Goal: Book appointment/travel/reservation

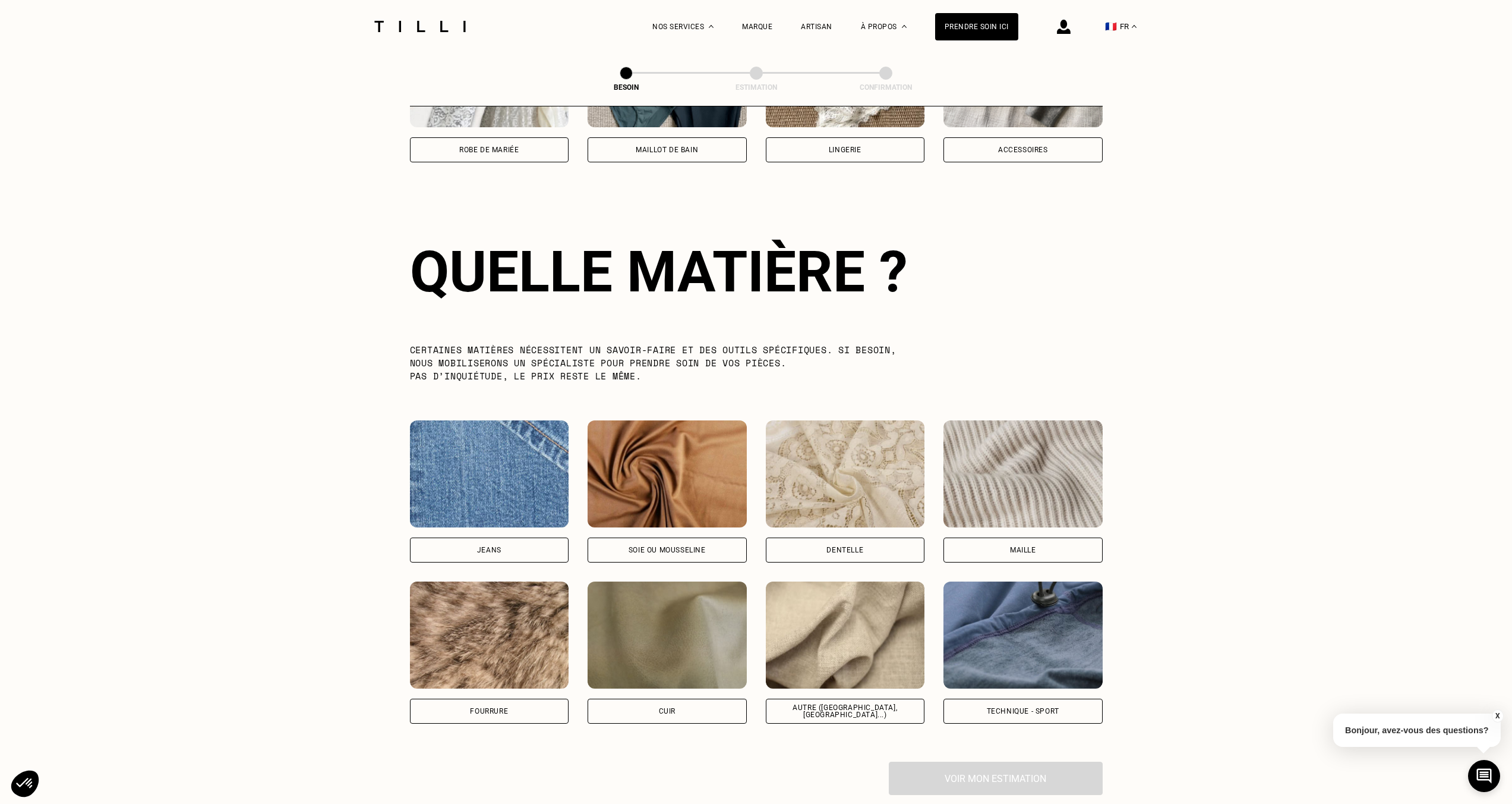
scroll to position [1032, 0]
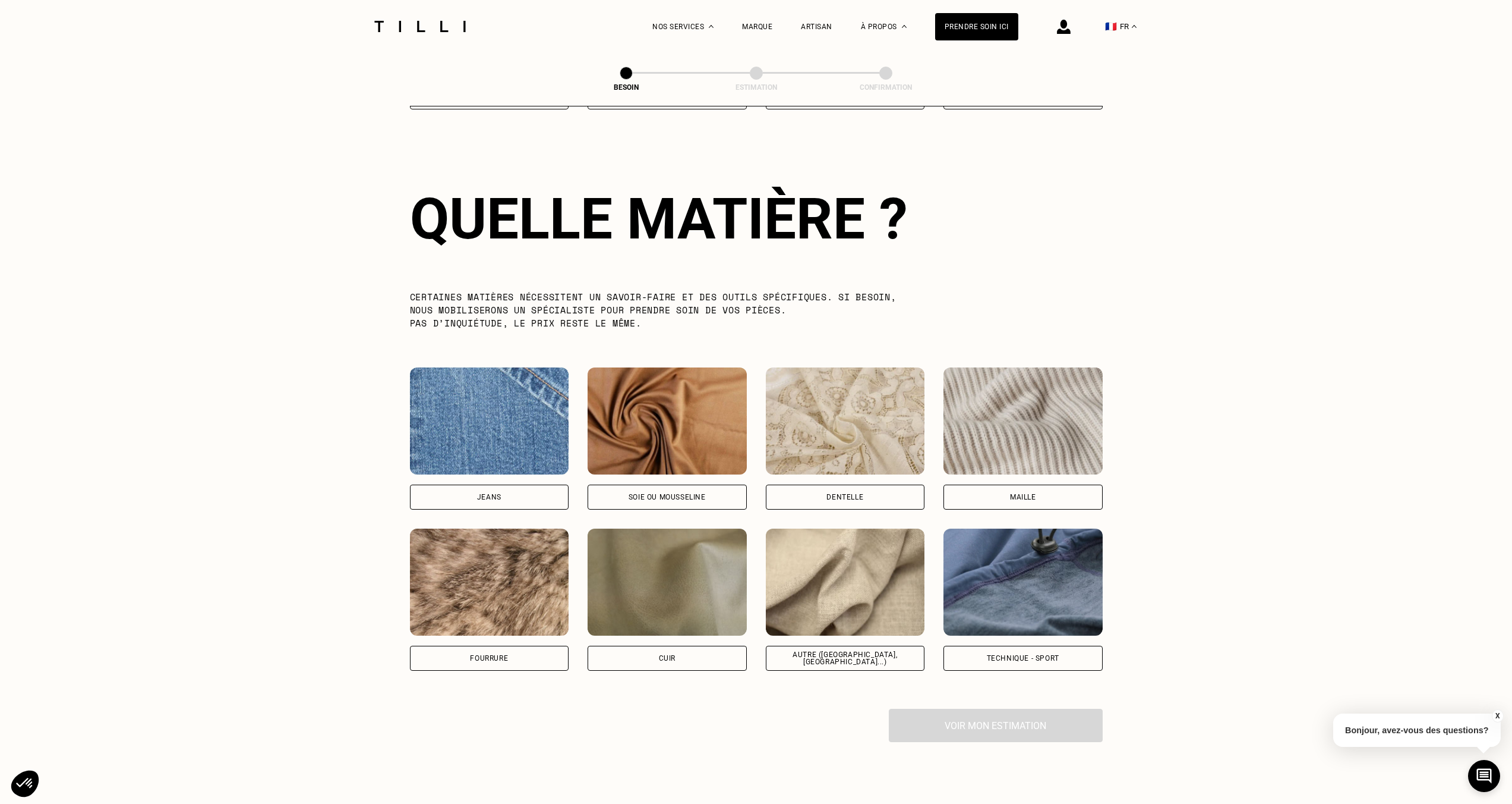
click at [857, 576] on img at bounding box center [845, 582] width 159 height 107
select select "FR"
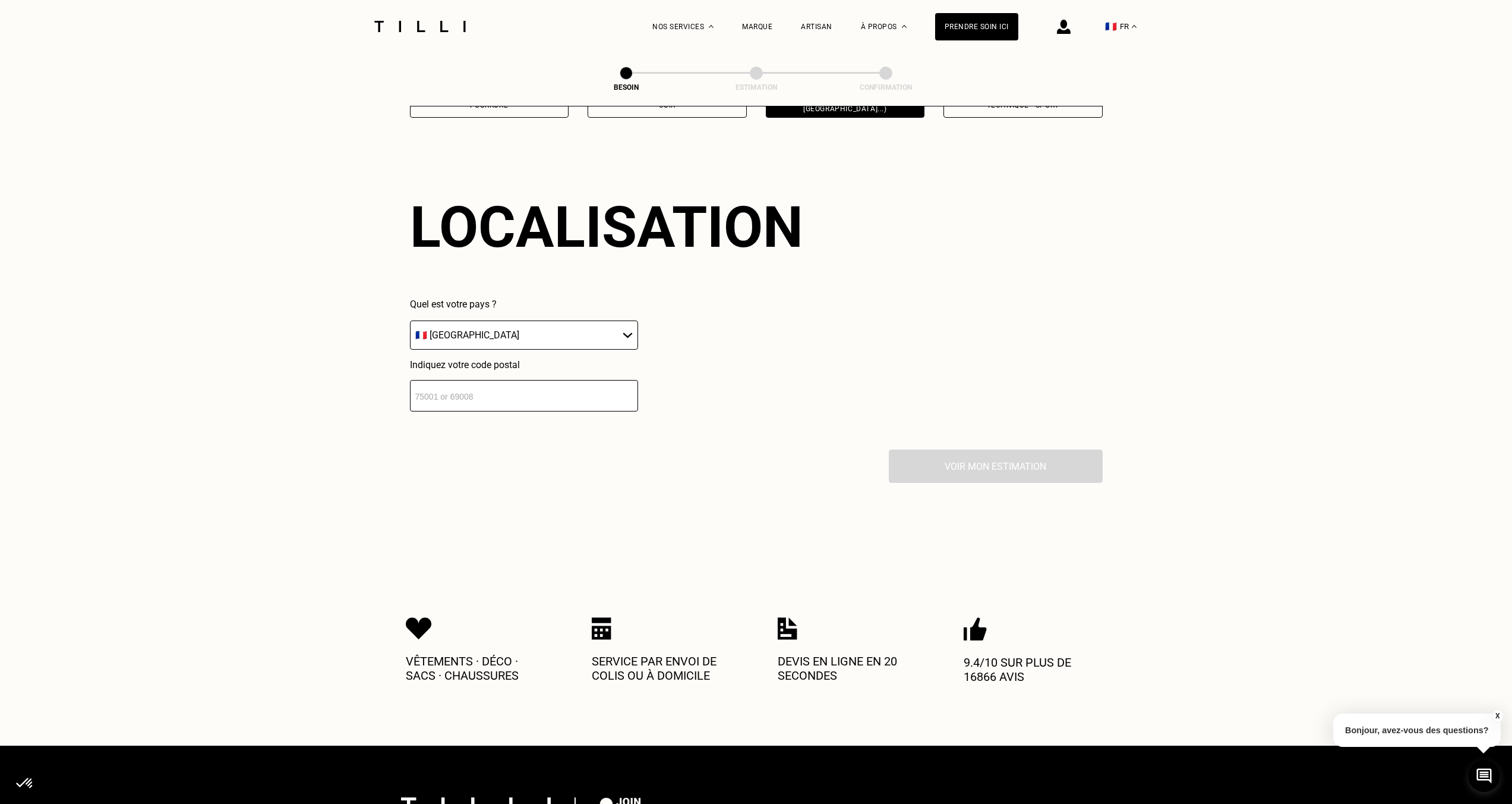
scroll to position [1593, 0]
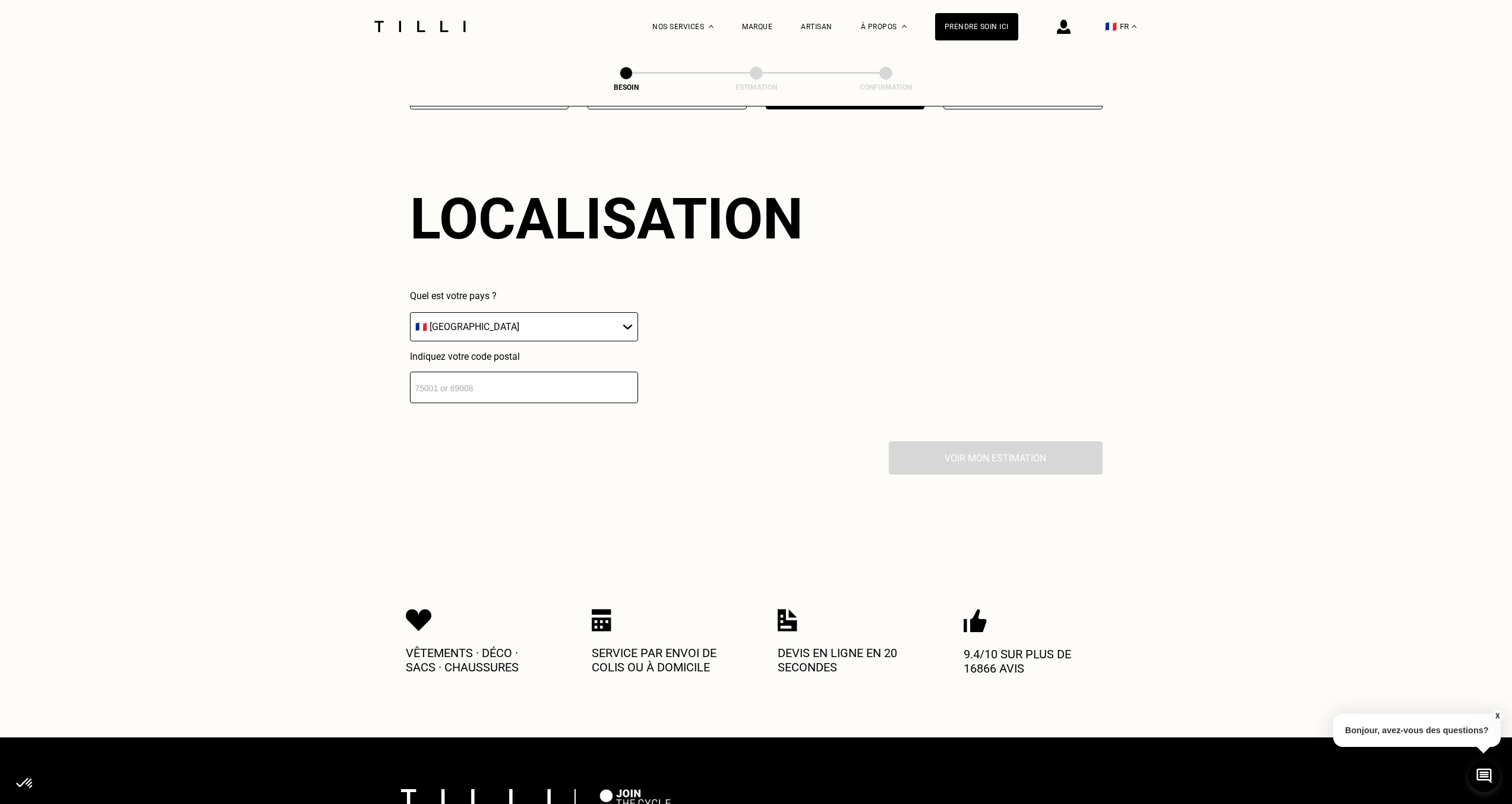
click at [430, 376] on input "number" at bounding box center [524, 387] width 228 height 31
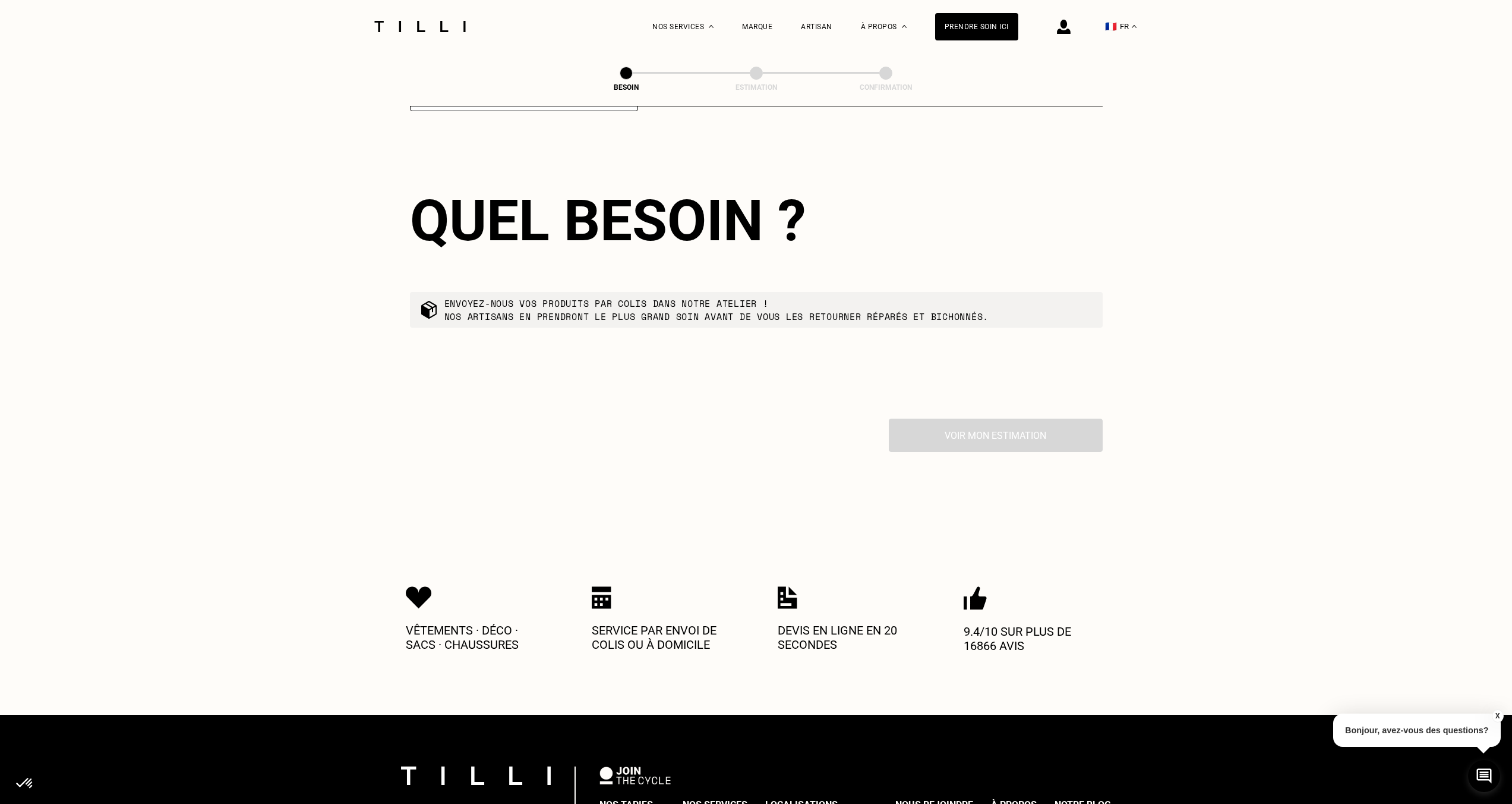
scroll to position [1886, 0]
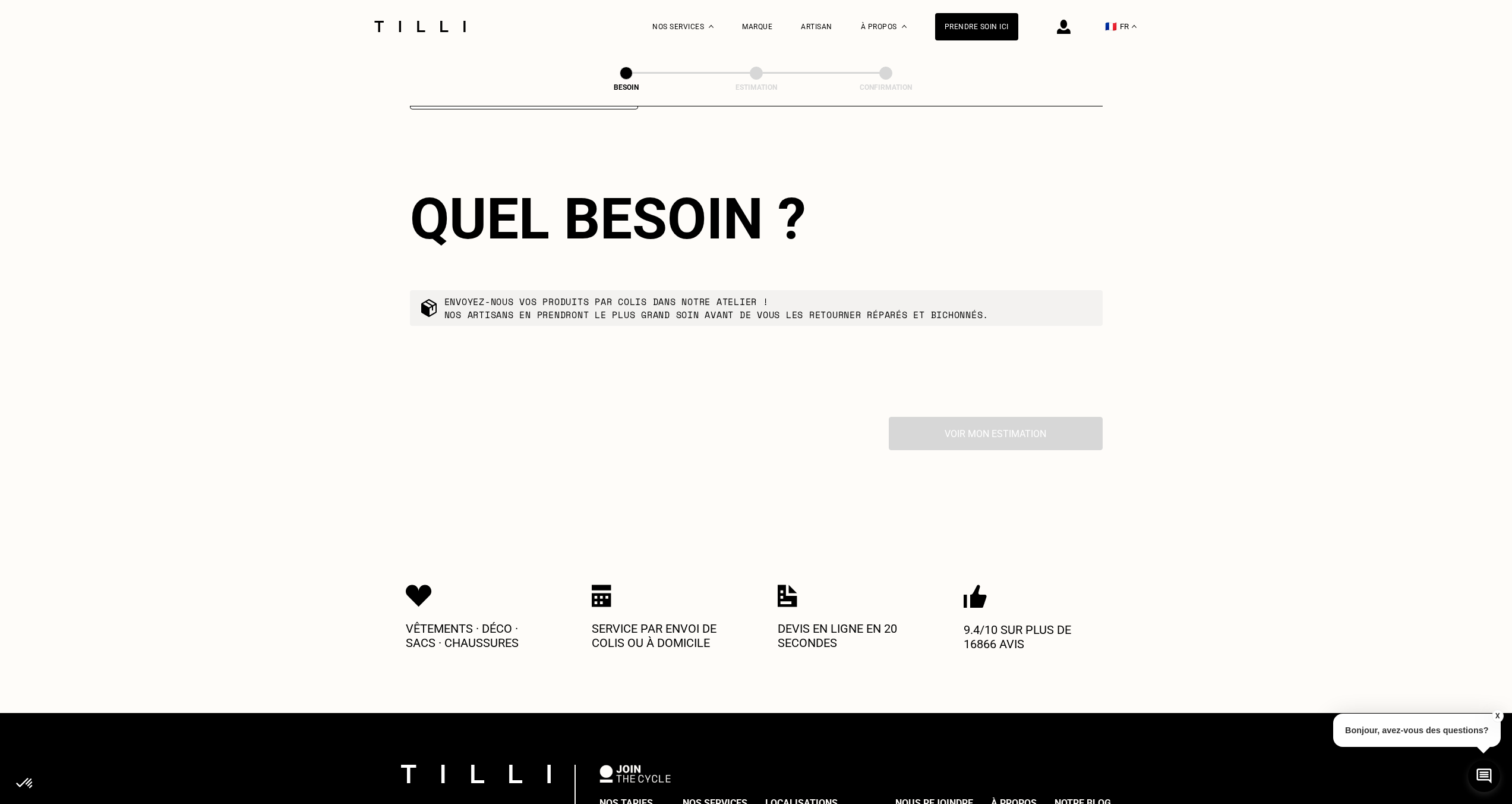
type input "19000"
click at [972, 424] on div "Voir mon estimation" at bounding box center [756, 434] width 693 height 33
click at [971, 417] on div "Voir mon estimation" at bounding box center [756, 434] width 693 height 33
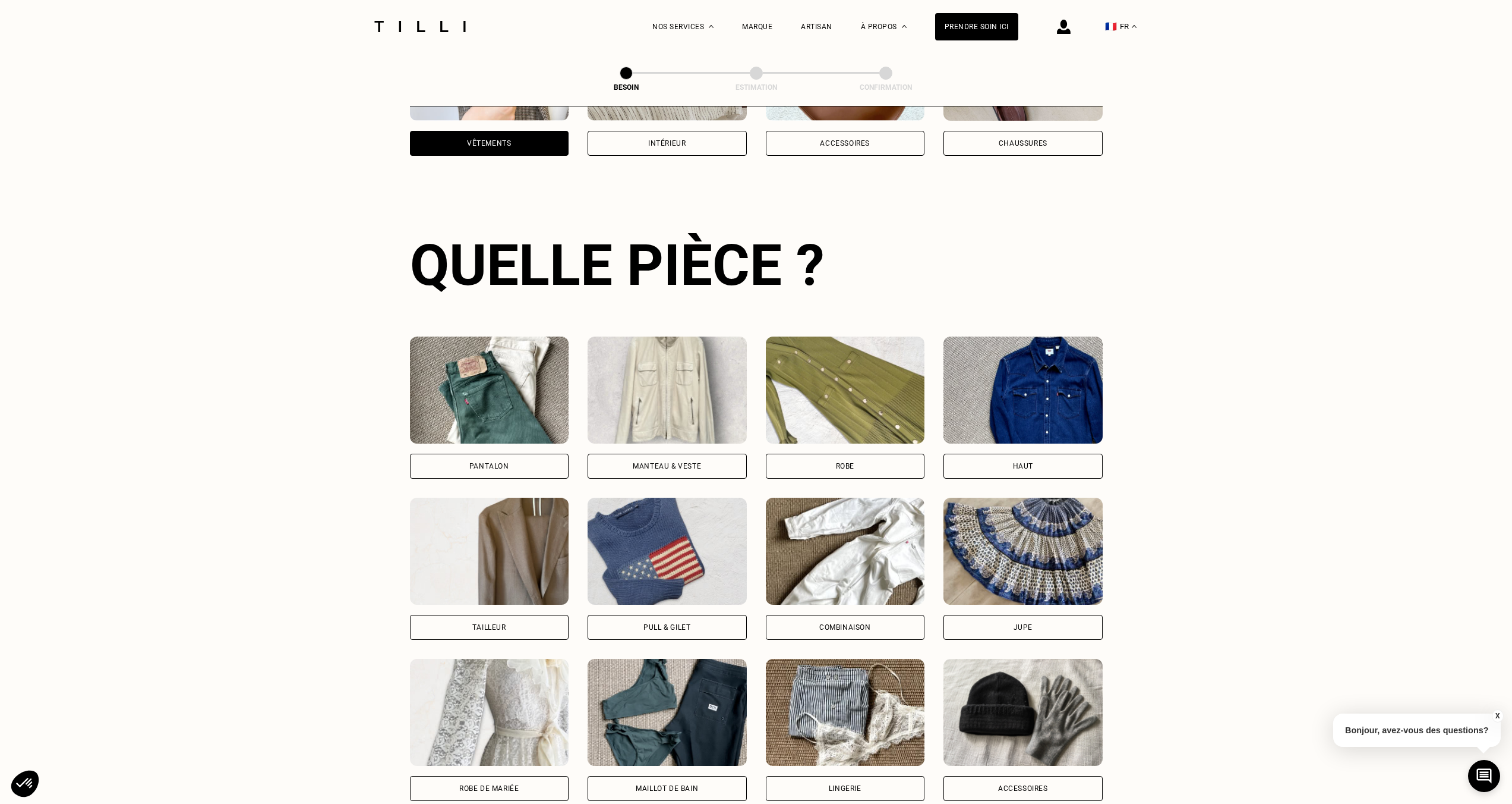
scroll to position [341, 0]
click at [1029, 364] on img at bounding box center [1023, 389] width 159 height 107
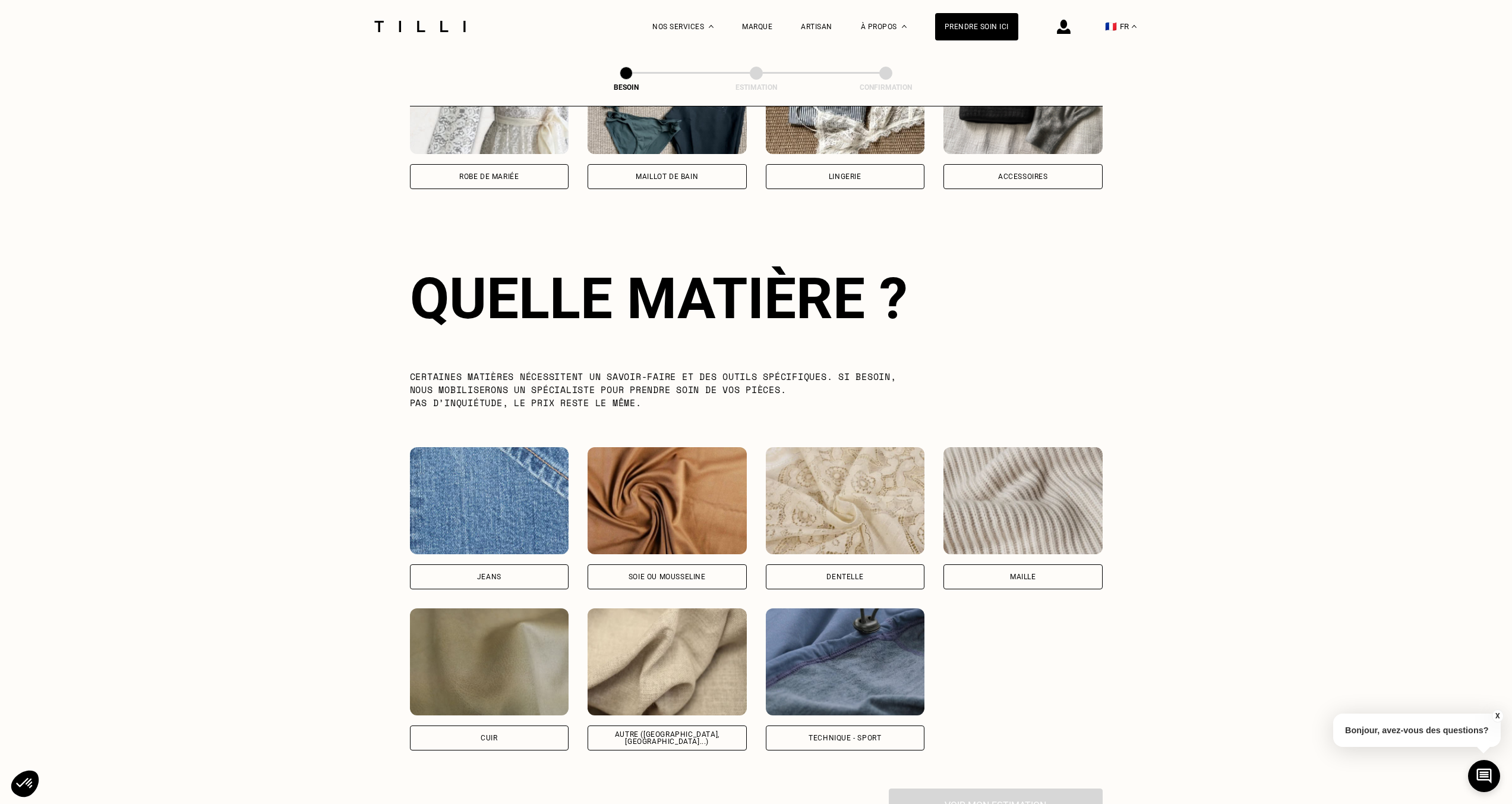
scroll to position [1032, 0]
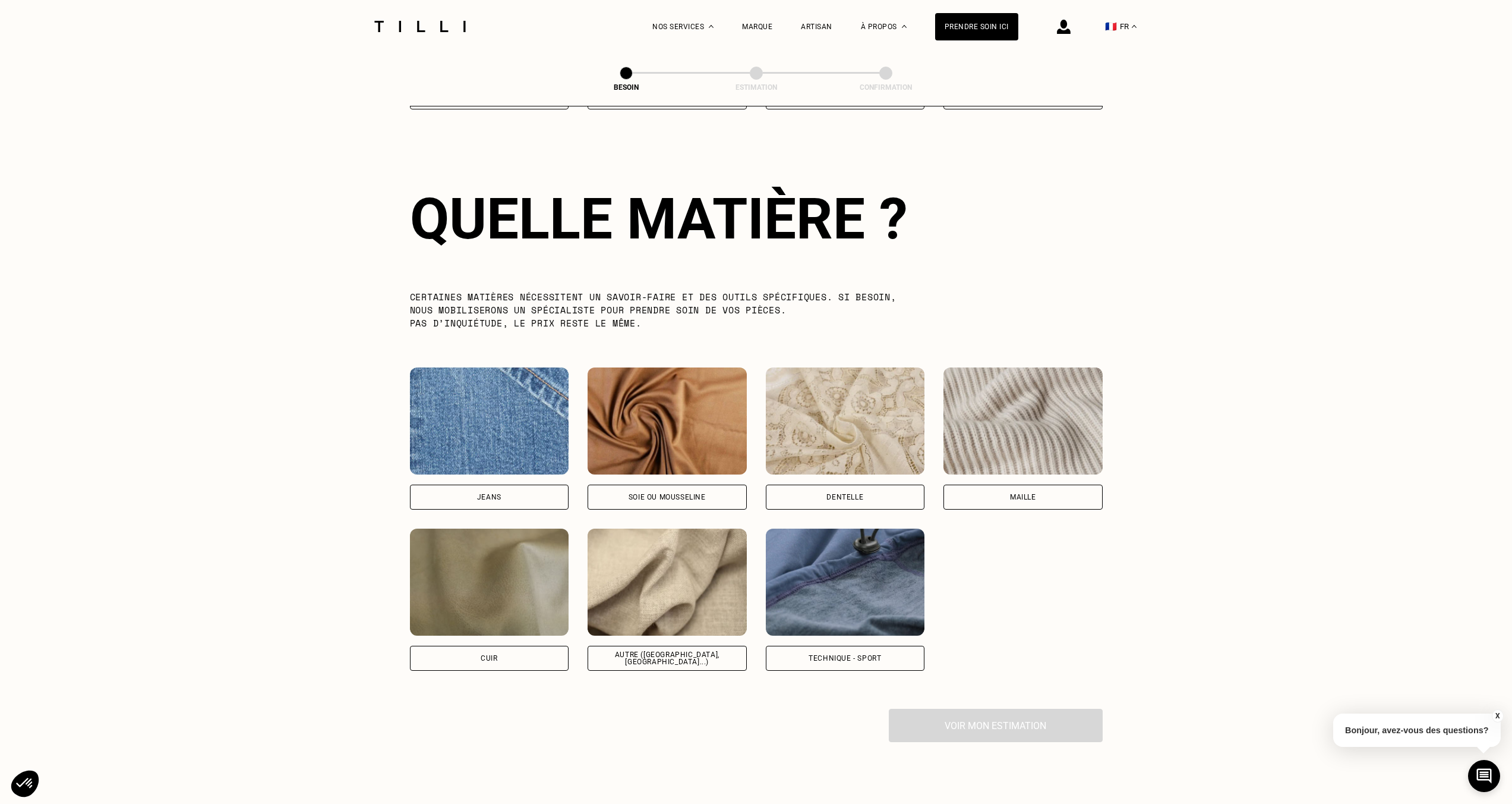
click at [671, 581] on img at bounding box center [667, 582] width 159 height 107
select select "FR"
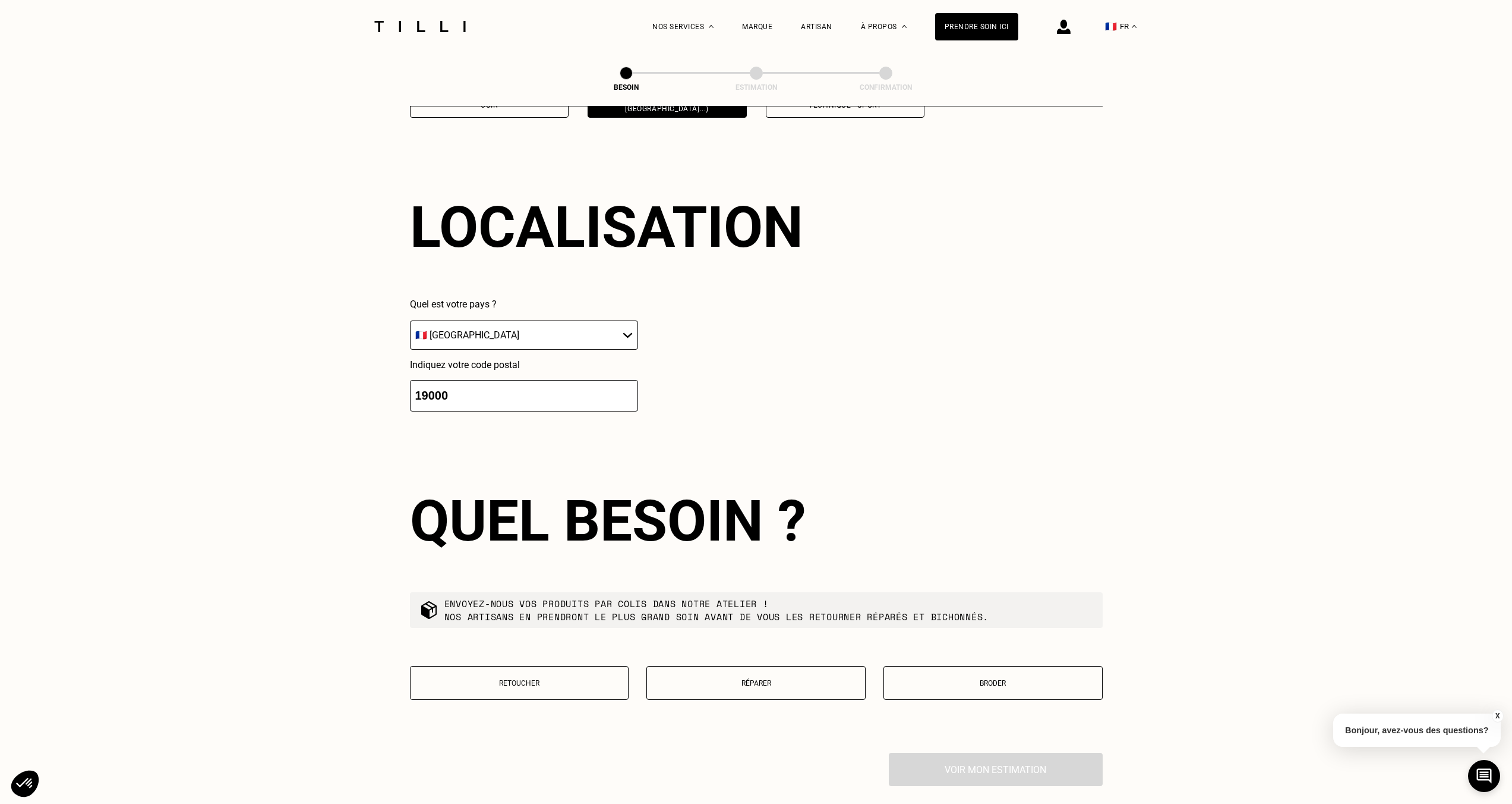
scroll to position [1605, 0]
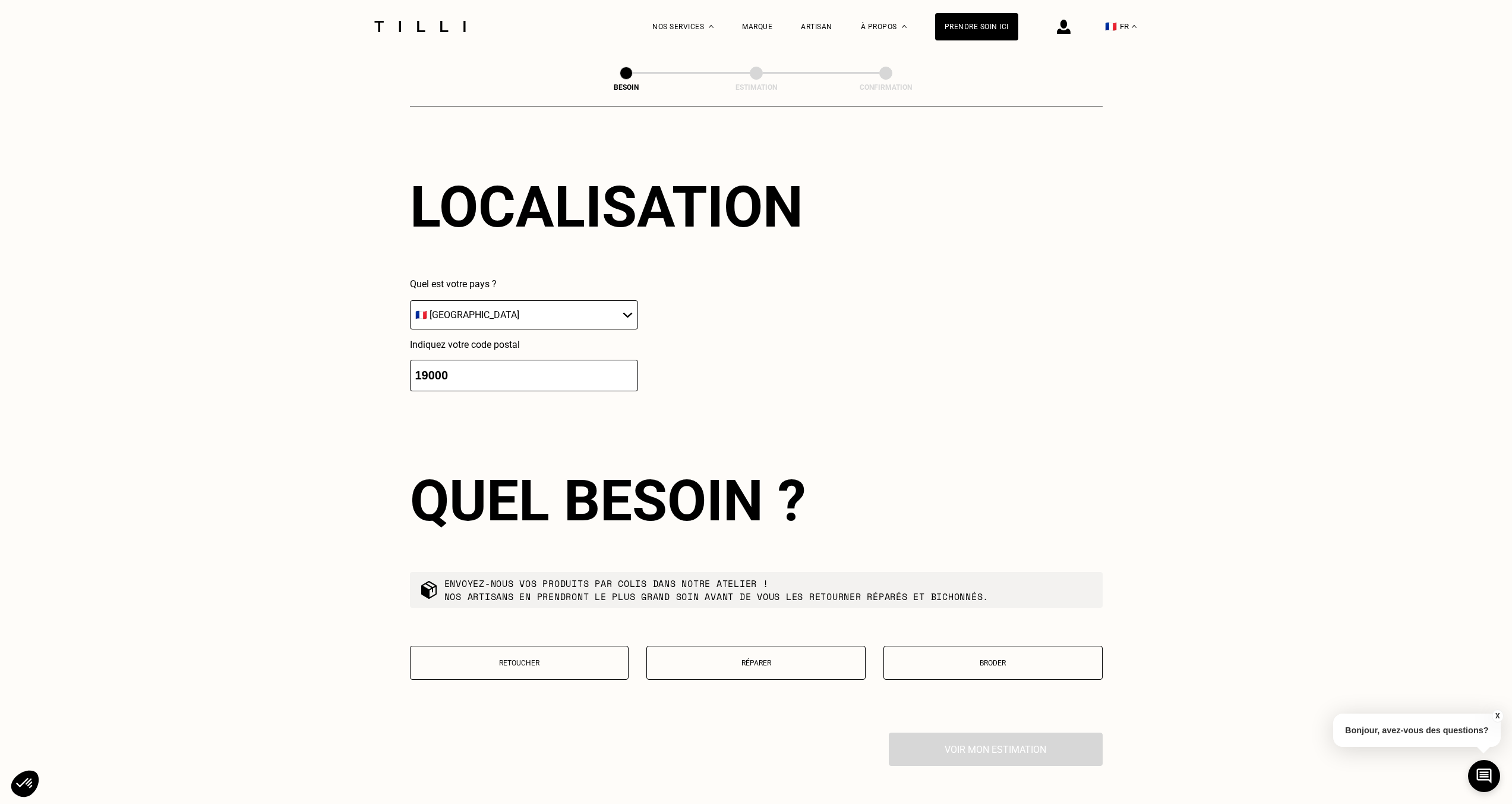
click at [960, 654] on button "Broder" at bounding box center [993, 662] width 219 height 34
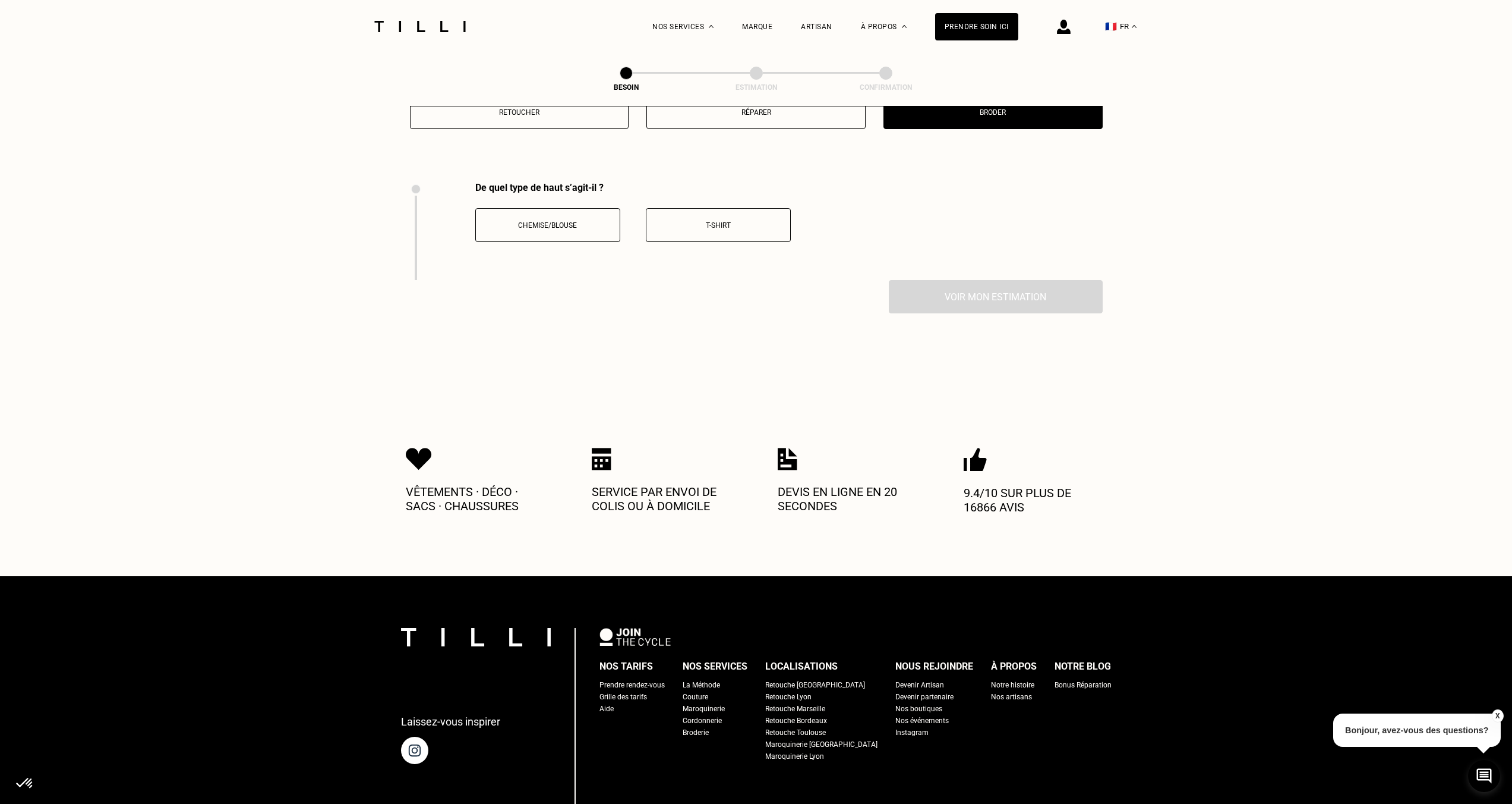
scroll to position [2190, 0]
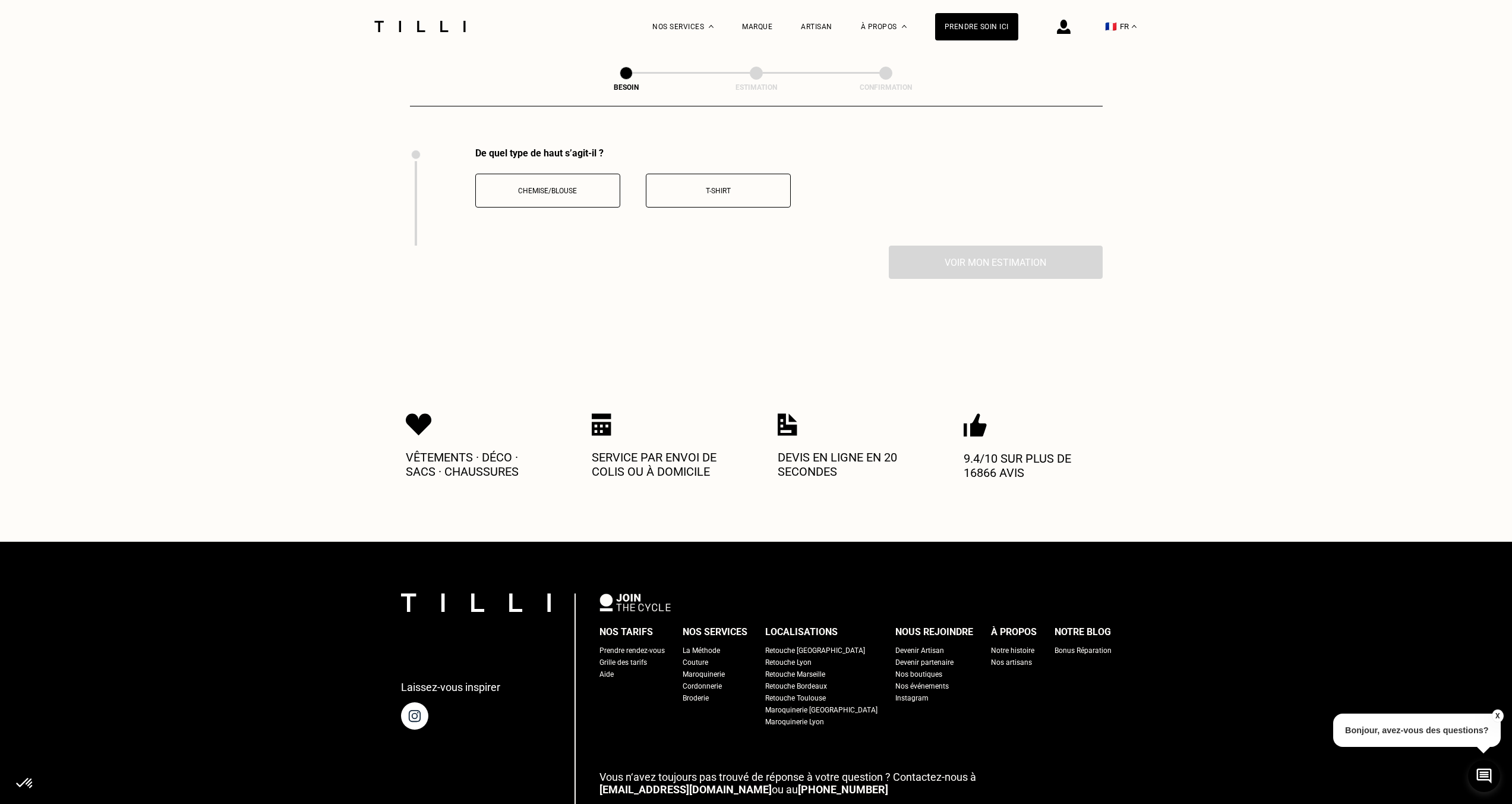
click at [551, 187] on p "Chemise/Blouse" at bounding box center [548, 191] width 132 height 8
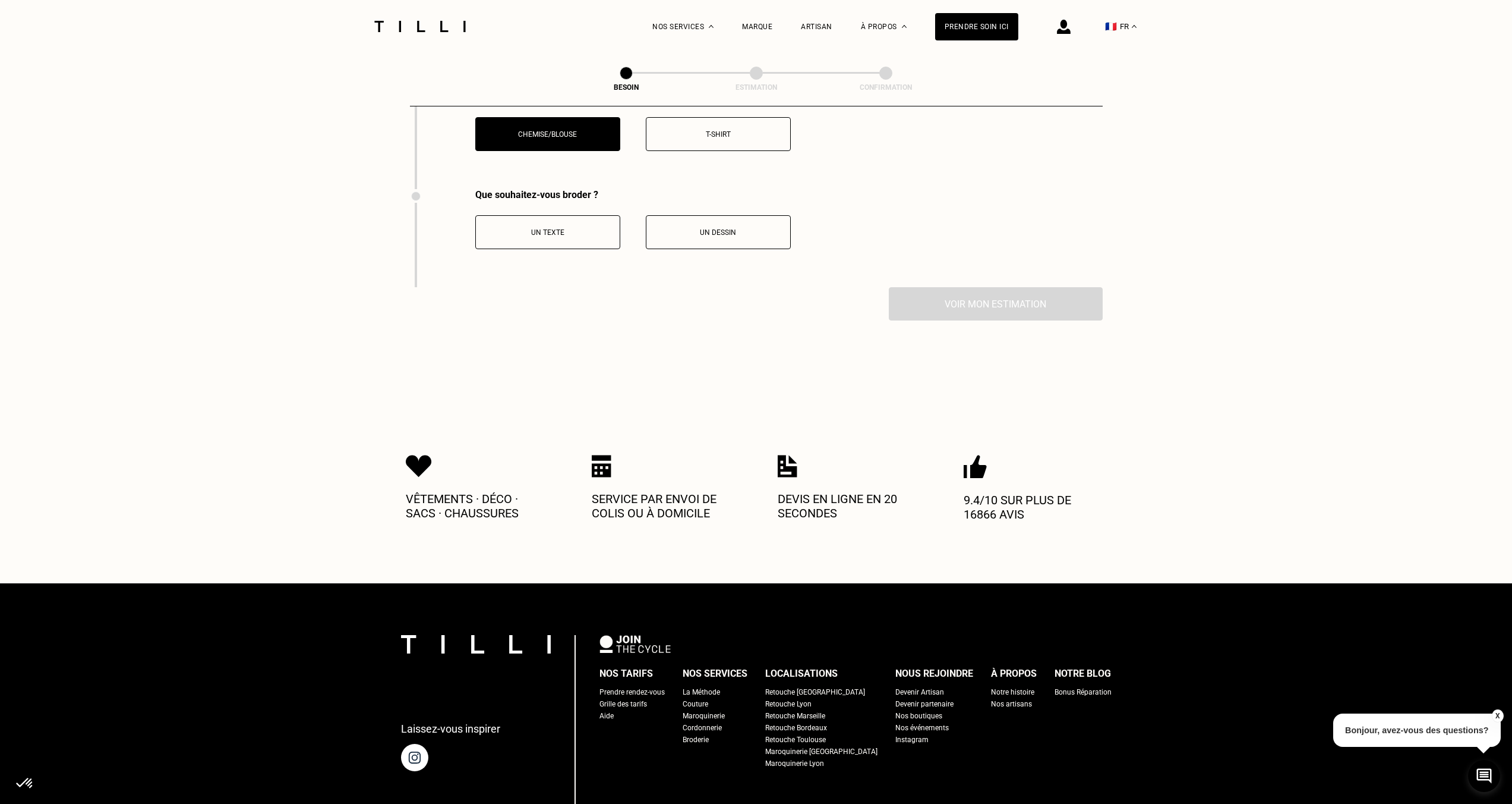
scroll to position [2288, 0]
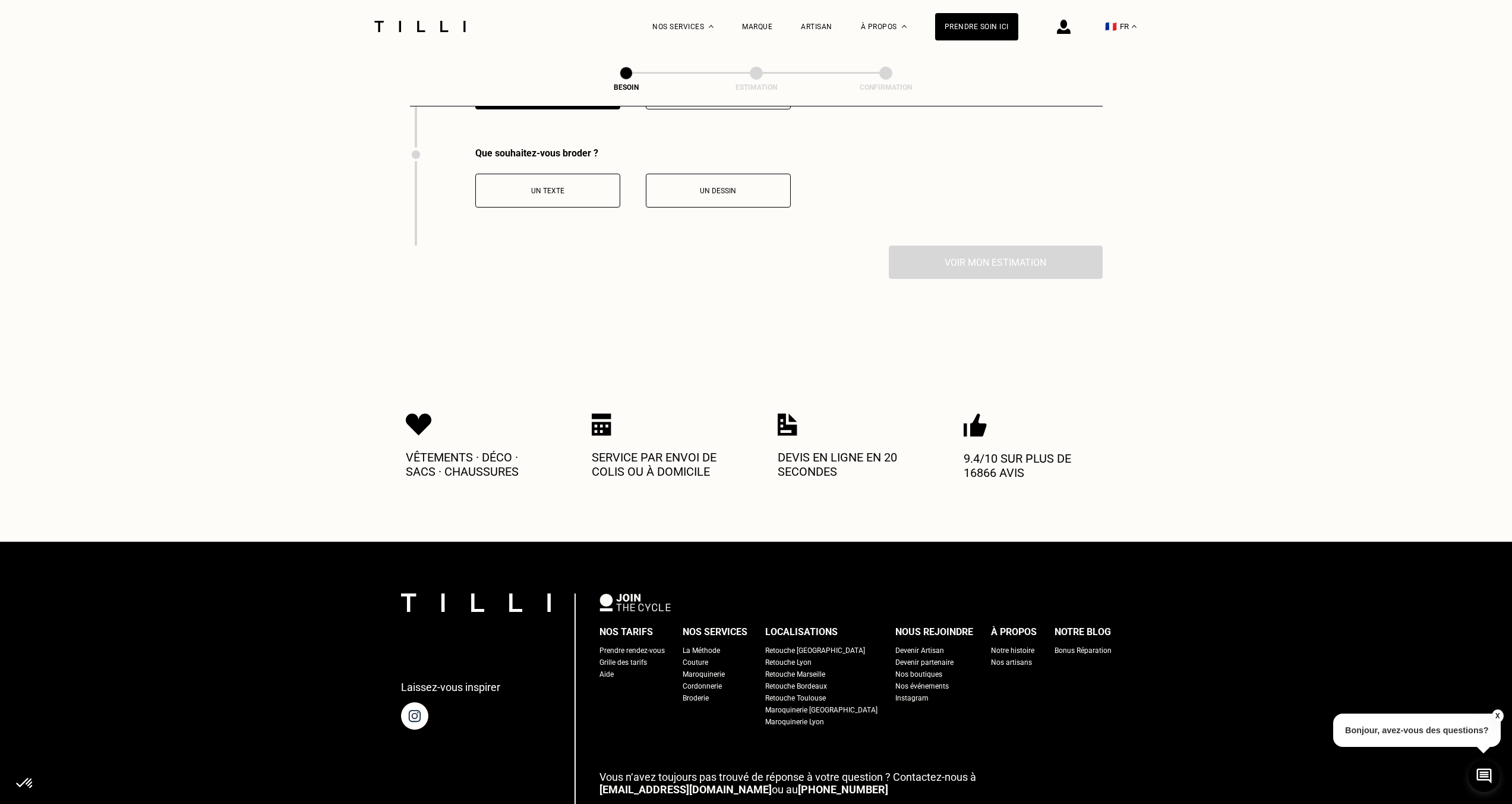
click at [554, 187] on p "Un texte" at bounding box center [548, 191] width 132 height 8
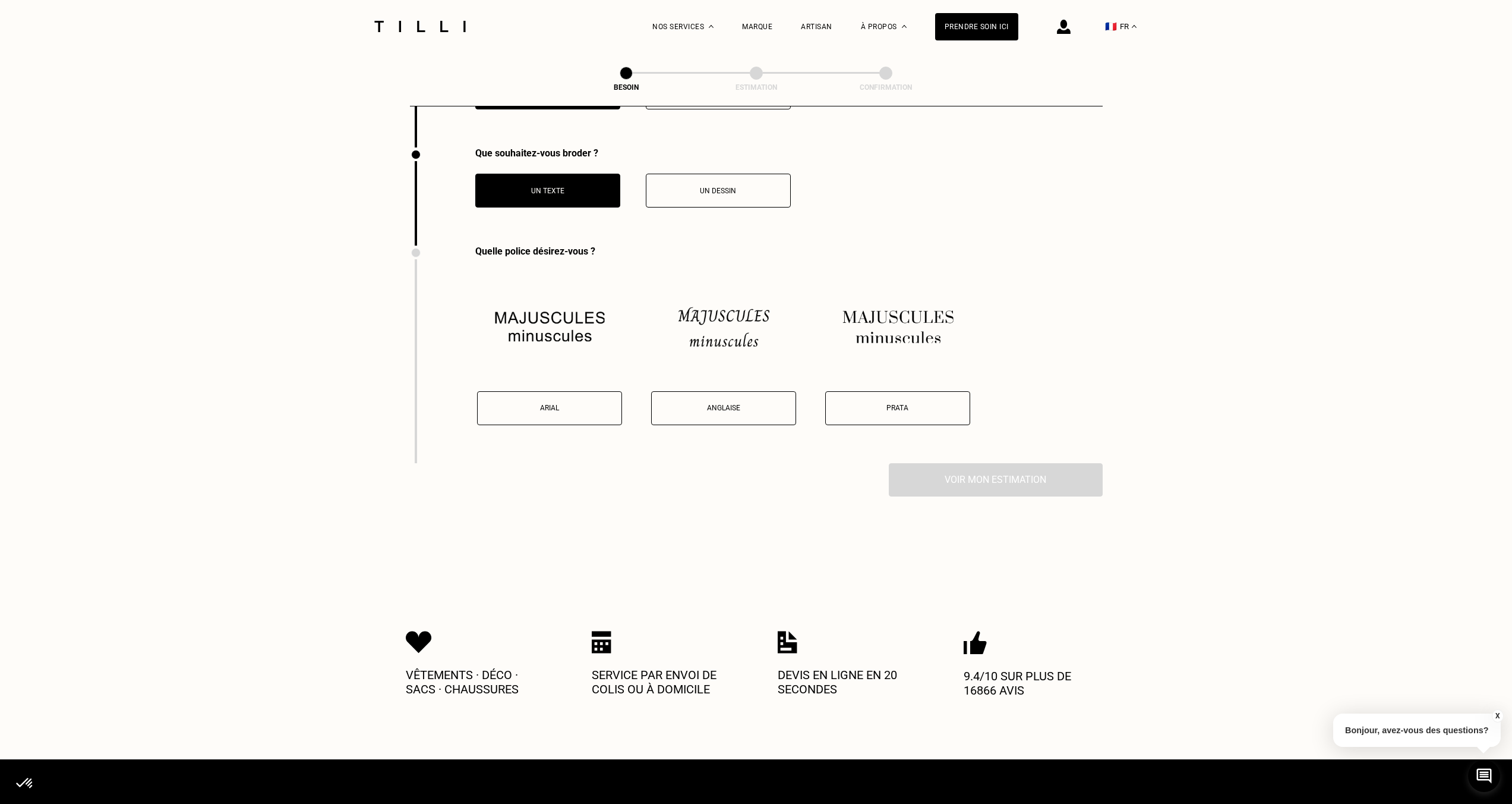
scroll to position [2386, 0]
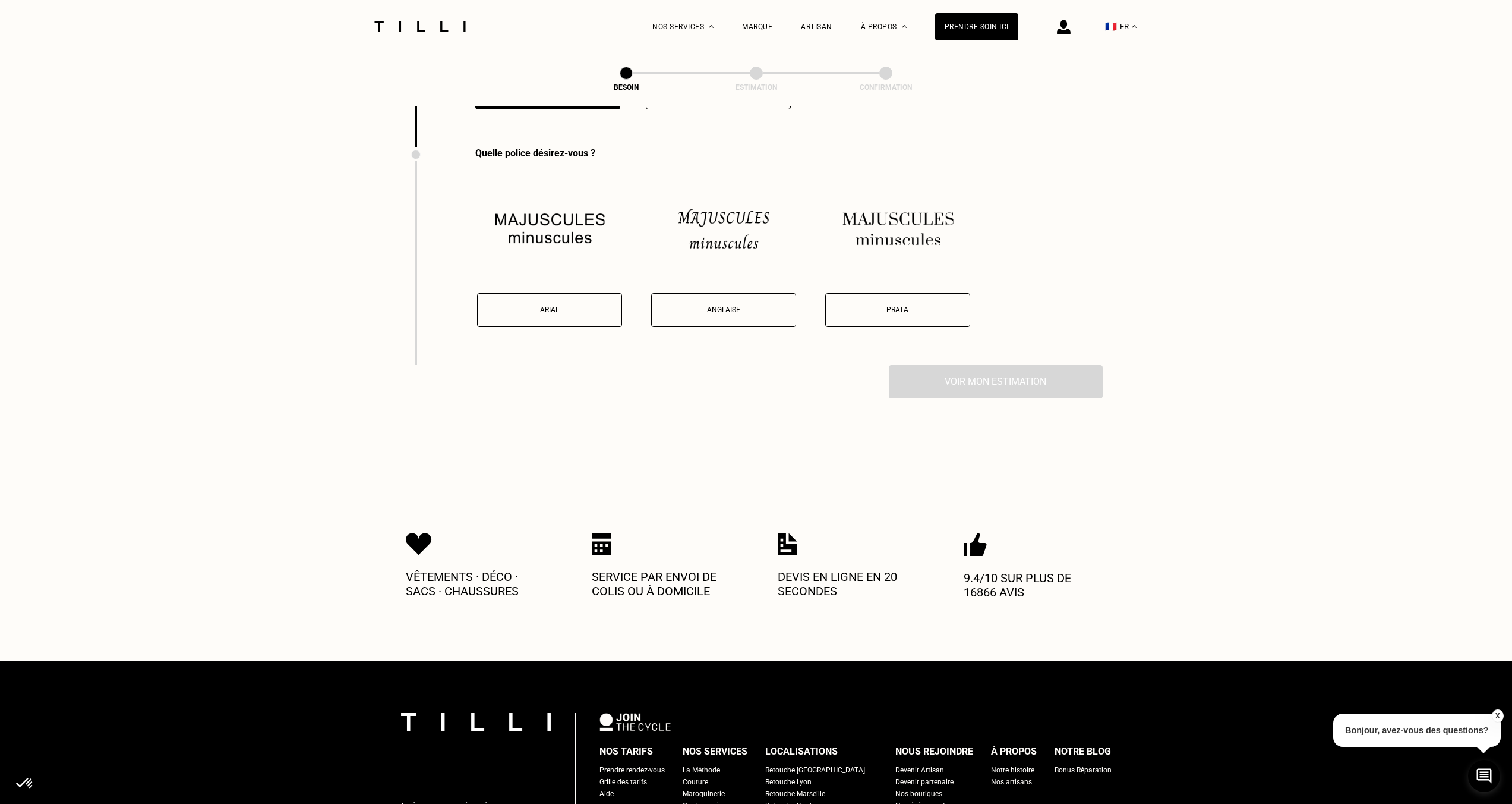
click at [718, 306] on p "Anglaise" at bounding box center [724, 310] width 132 height 8
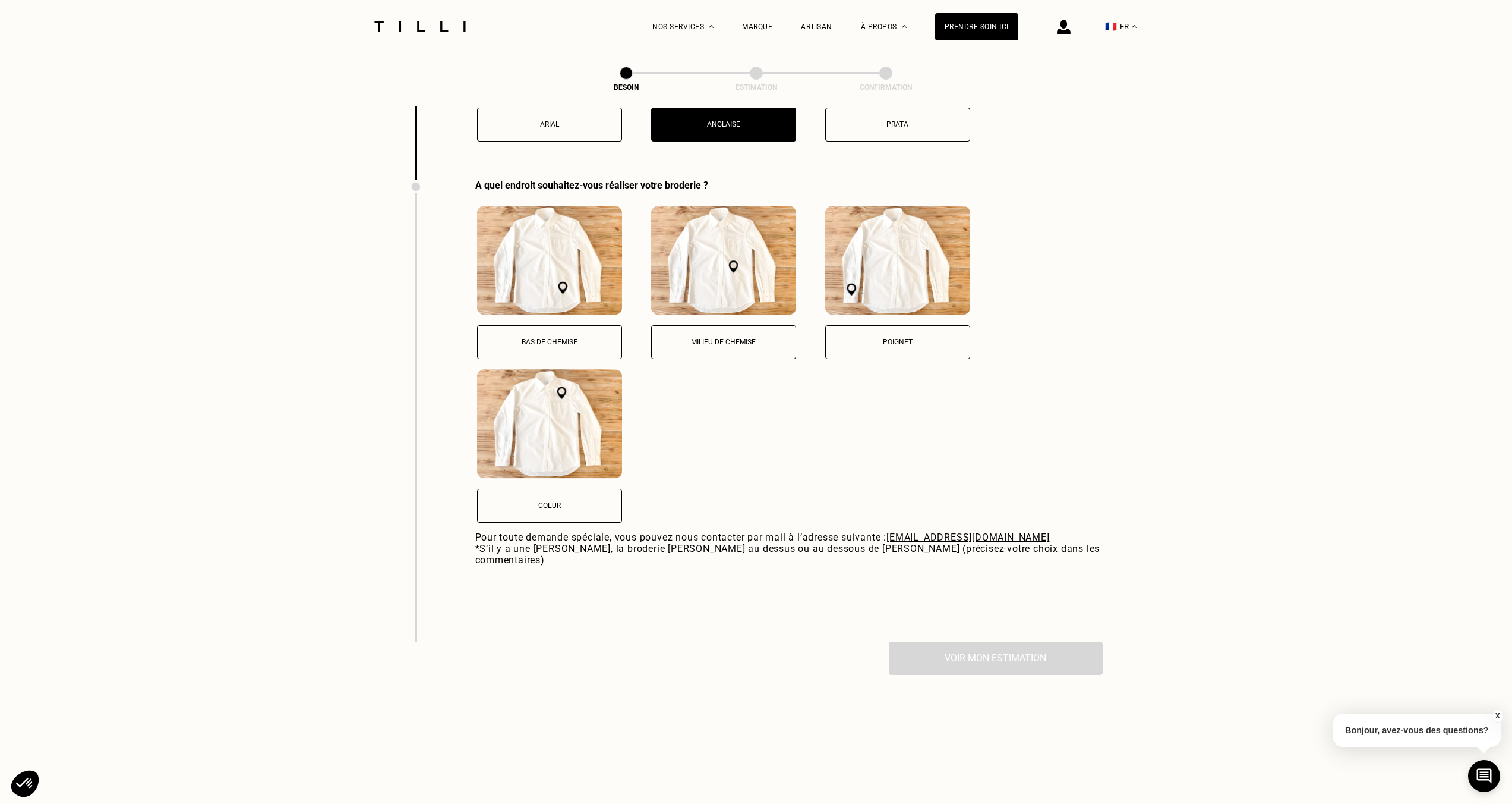
scroll to position [2603, 0]
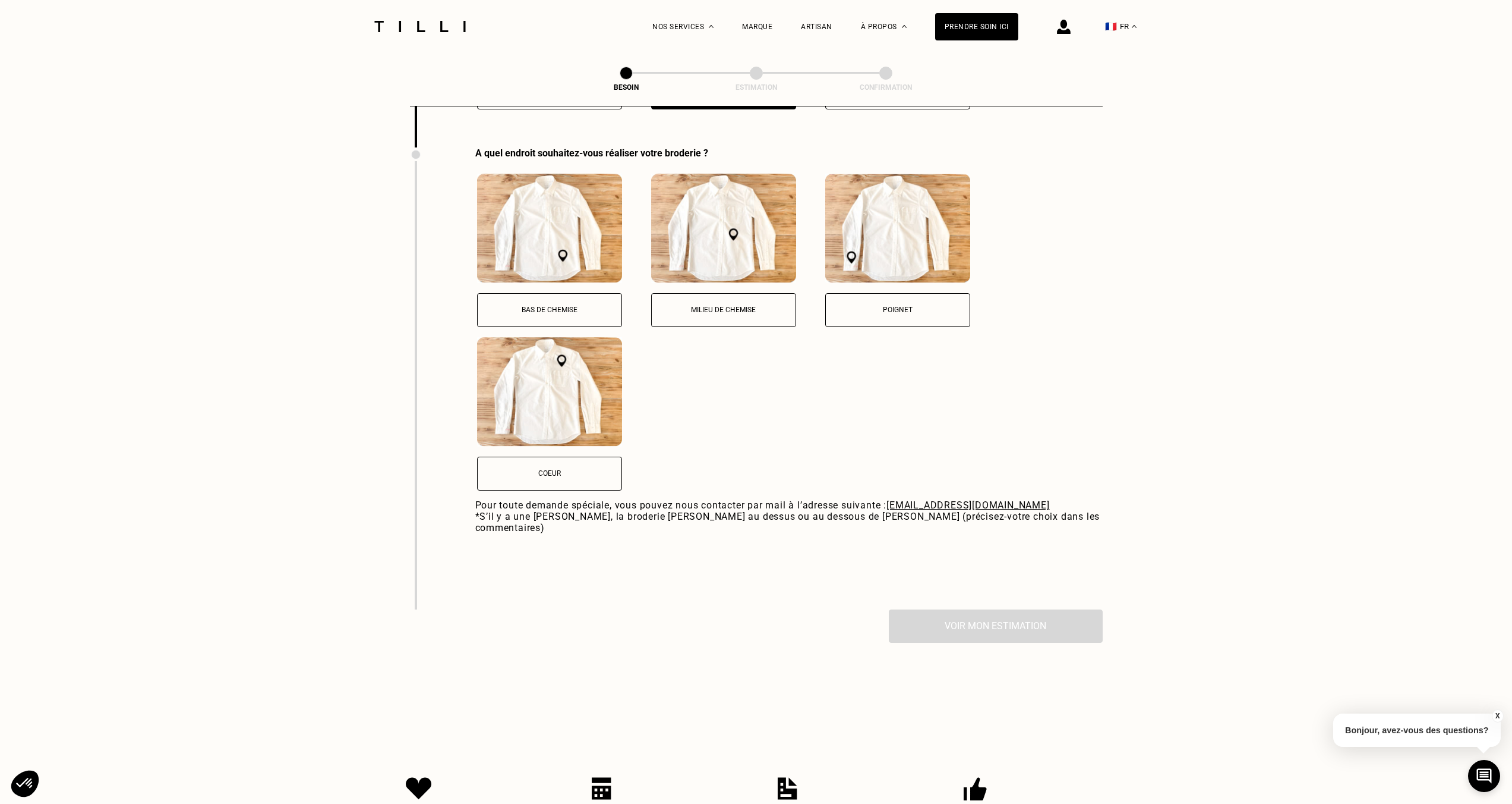
click at [551, 293] on button "Bas de chemise" at bounding box center [550, 310] width 145 height 34
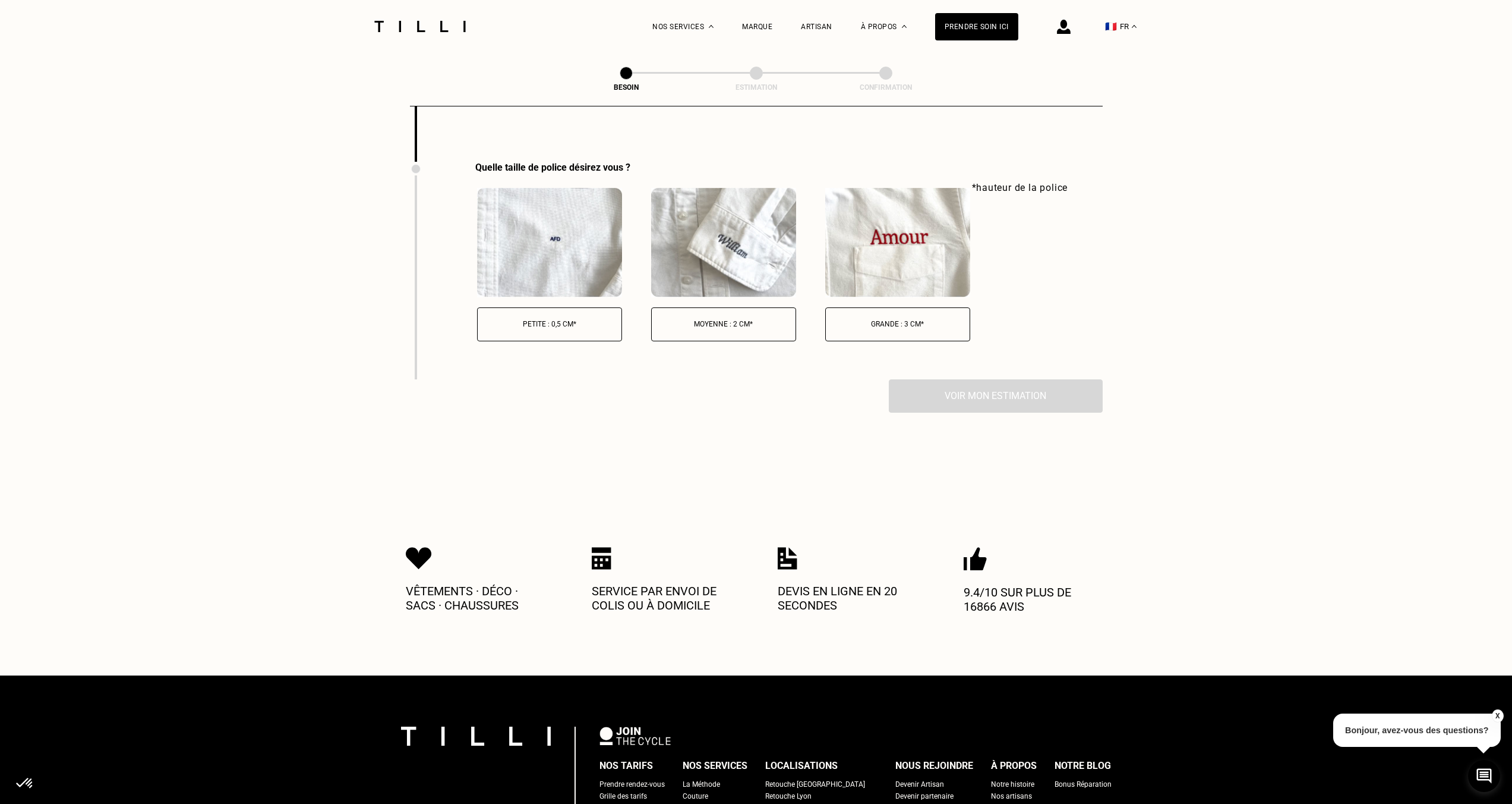
scroll to position [3055, 0]
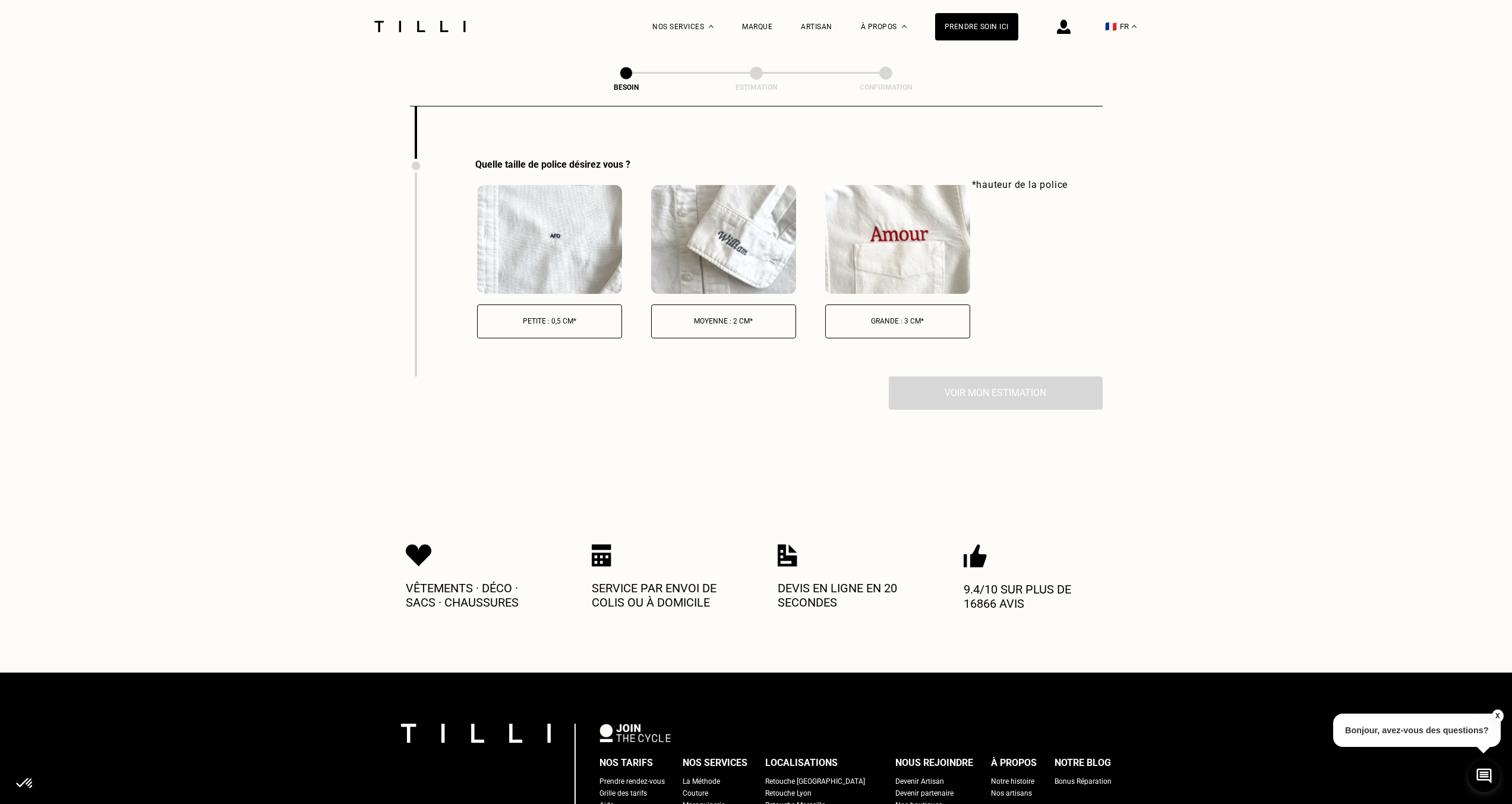
click at [553, 317] on p "Petite : 0,5 cm*" at bounding box center [550, 321] width 132 height 8
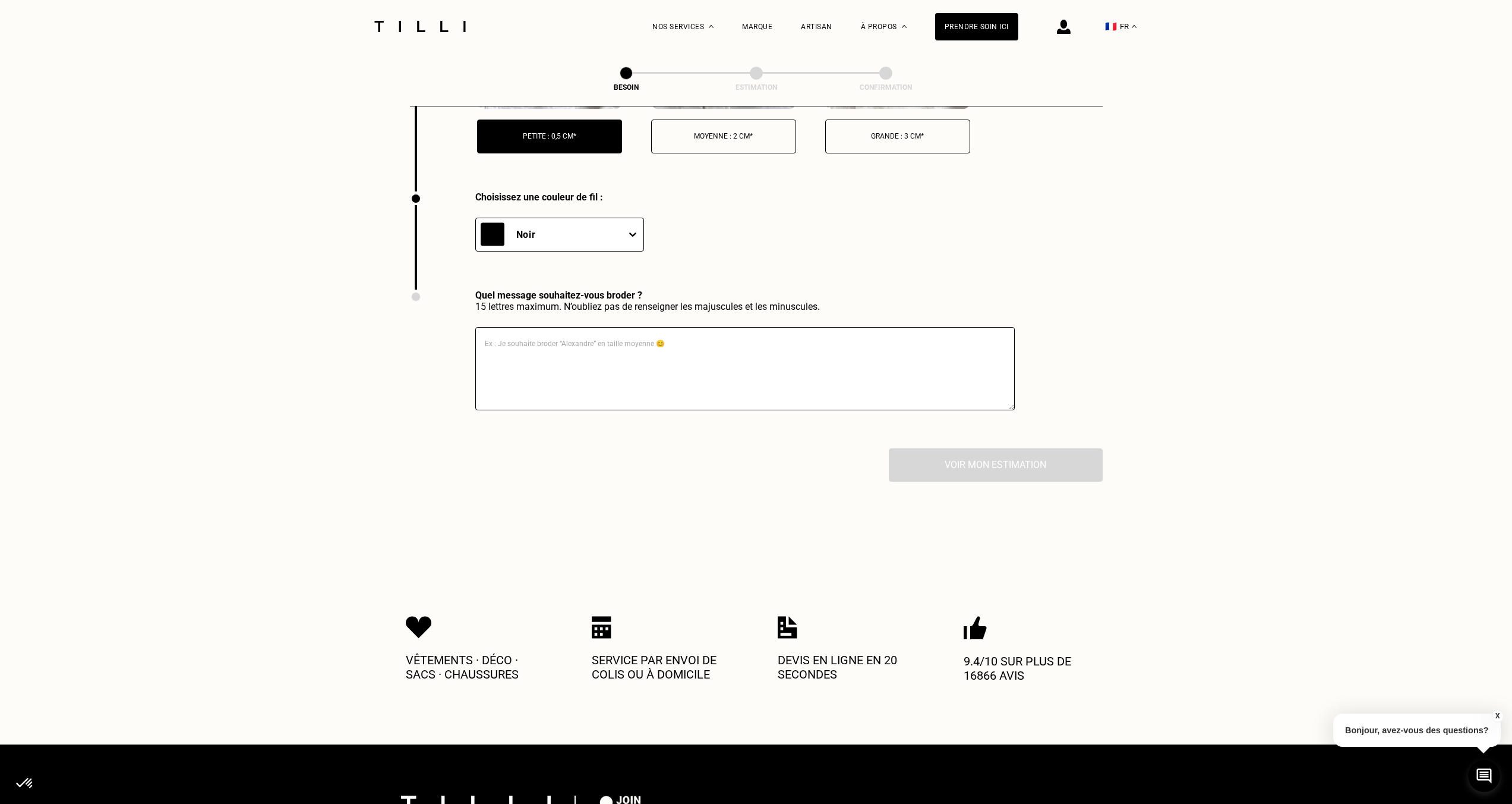
scroll to position [3272, 0]
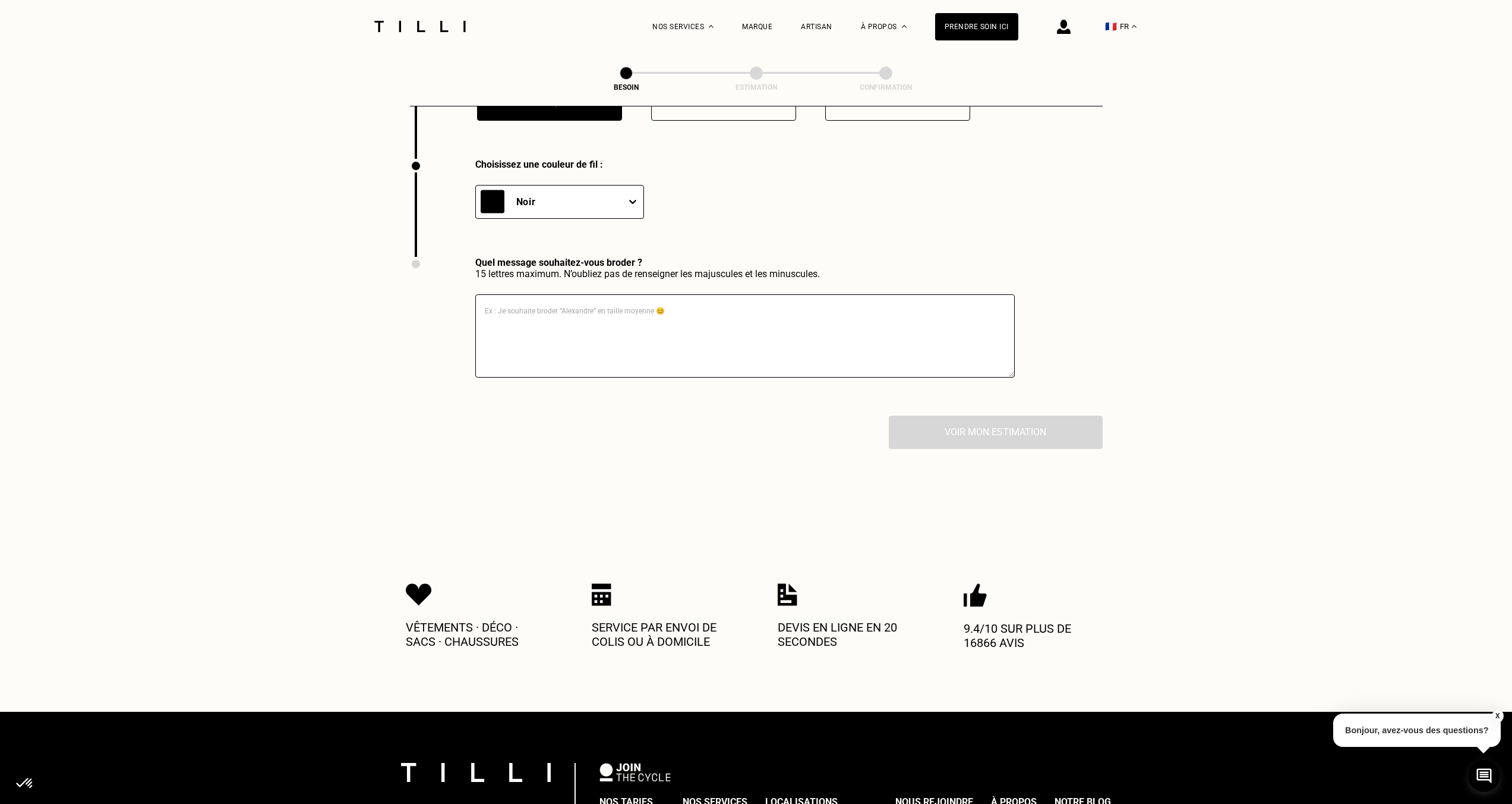
click at [550, 294] on textarea at bounding box center [745, 336] width 539 height 84
type textarea "CHO"
click at [995, 413] on button "Voir mon estimation" at bounding box center [996, 432] width 235 height 37
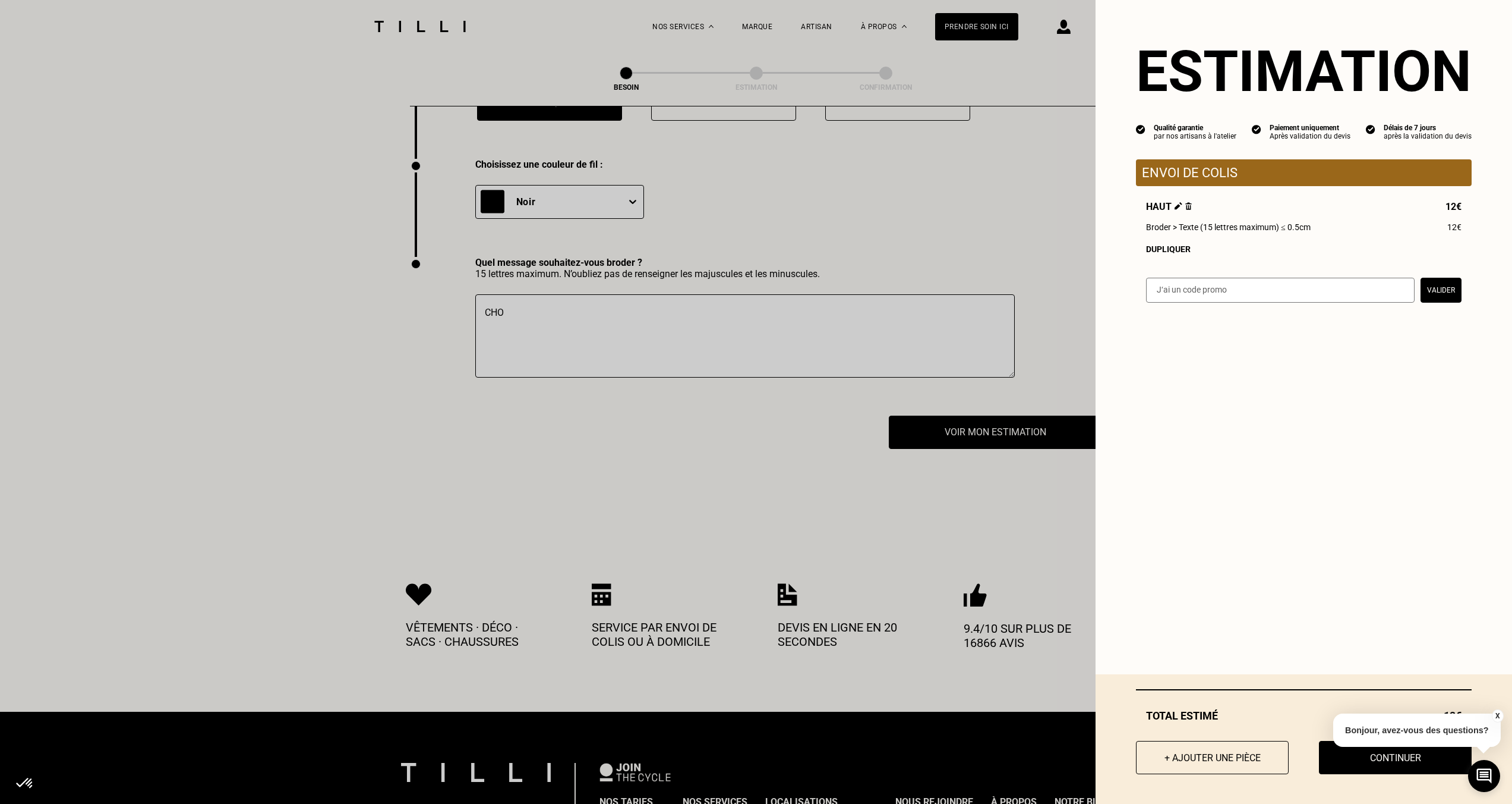
click at [1426, 291] on button "Valider" at bounding box center [1441, 290] width 41 height 25
click at [1426, 291] on button "Valider" at bounding box center [1441, 290] width 41 height 25
click at [1378, 756] on button "Continuer" at bounding box center [1396, 757] width 168 height 37
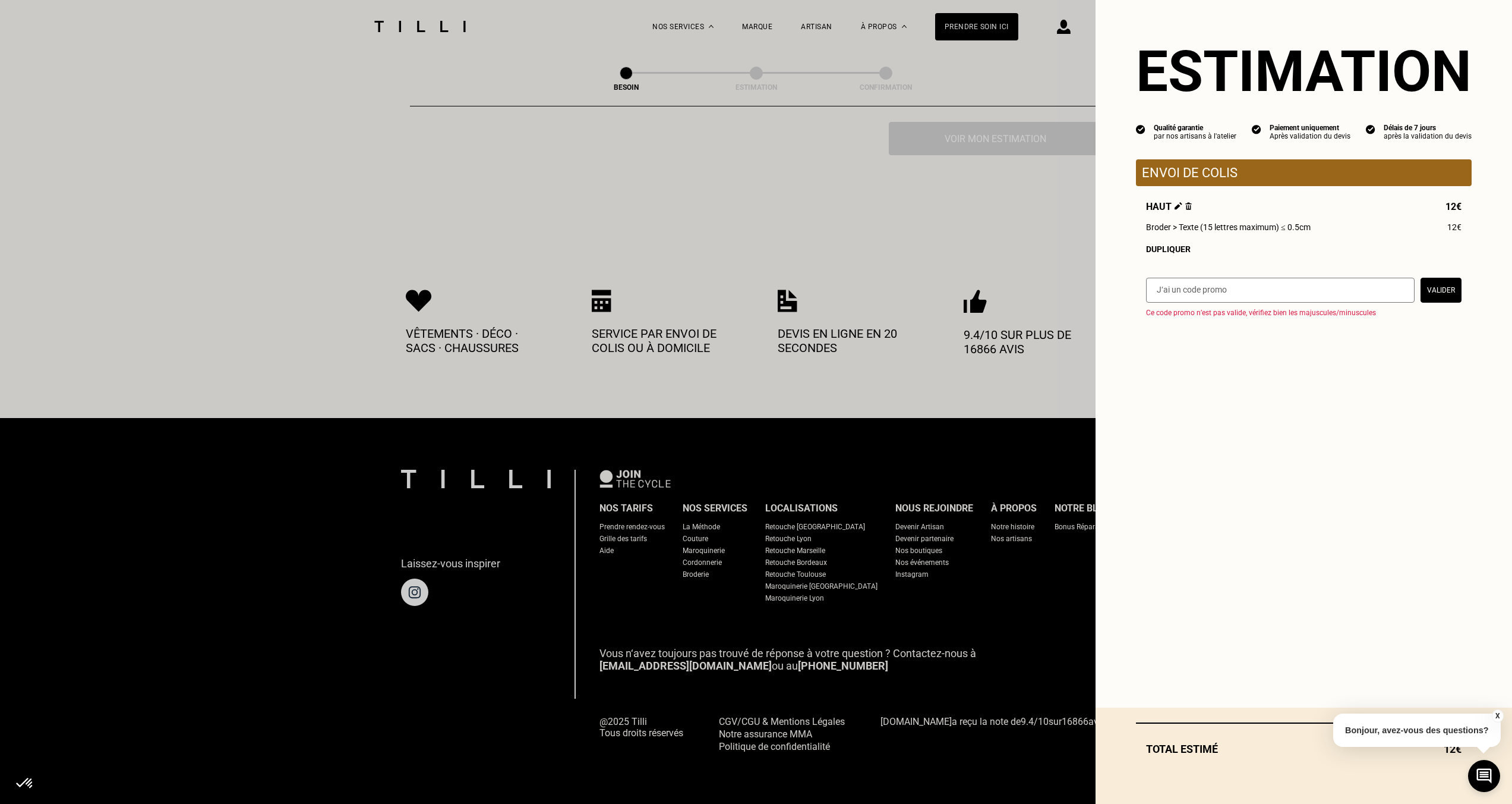
scroll to position [398, 0]
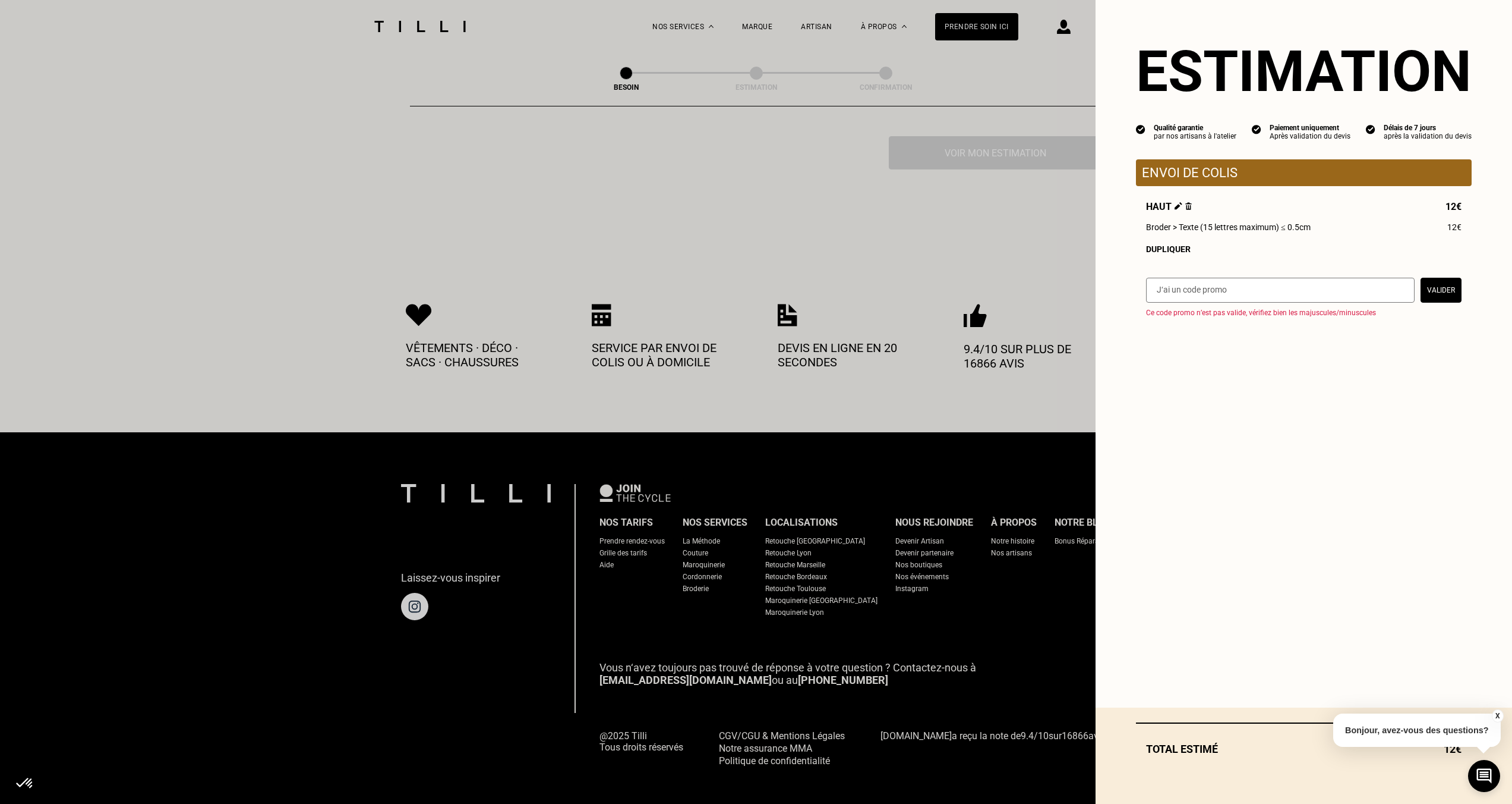
select select "FR"
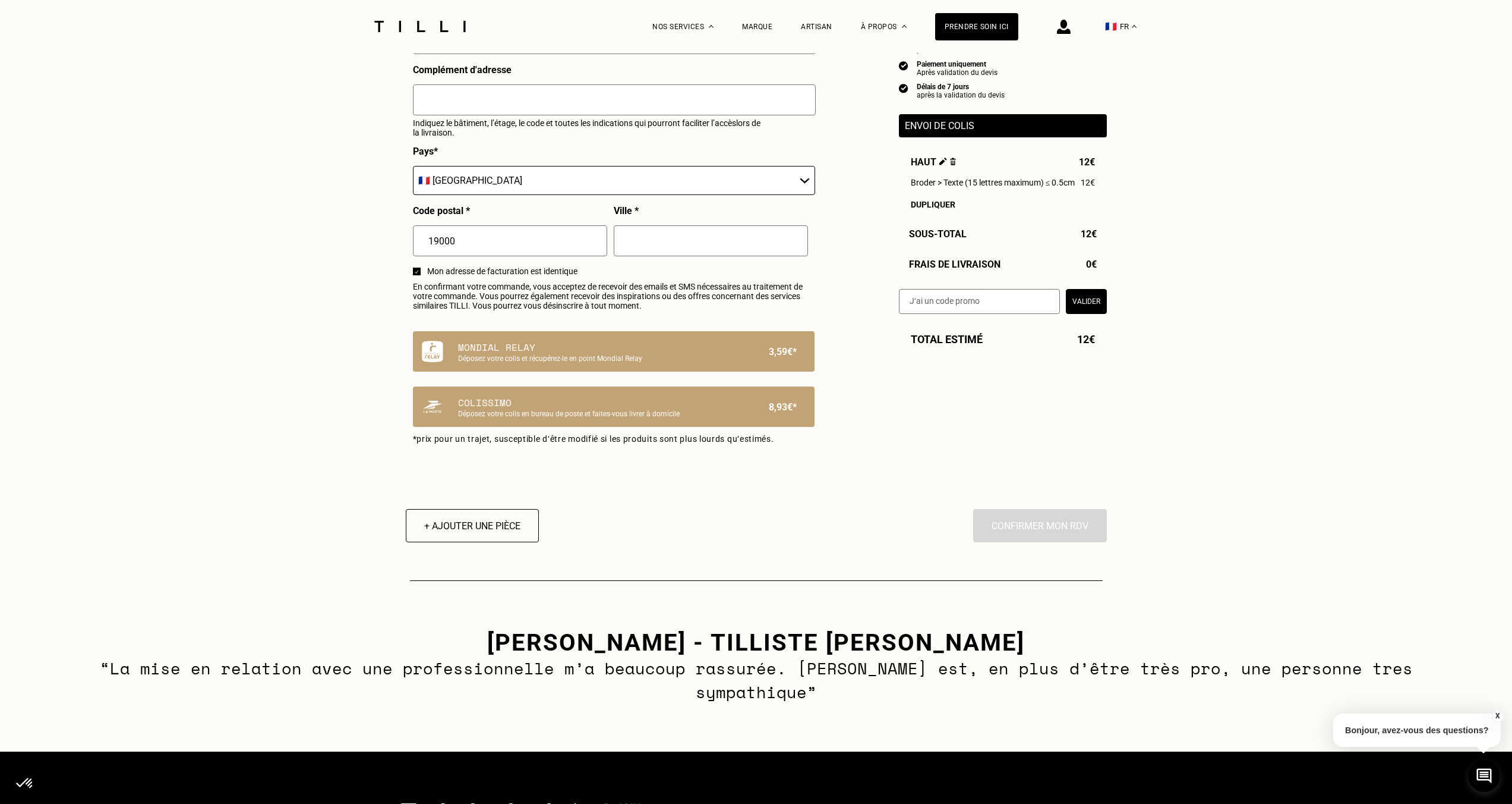
scroll to position [572, 0]
